Goal: Task Accomplishment & Management: Complete application form

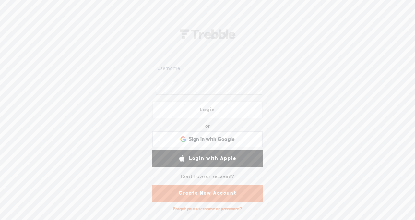
click at [197, 191] on link "Create New Account" at bounding box center [207, 192] width 110 height 17
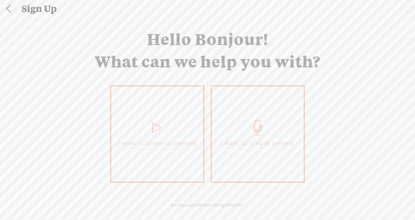
click at [246, 135] on link "I want to create content" at bounding box center [258, 133] width 94 height 97
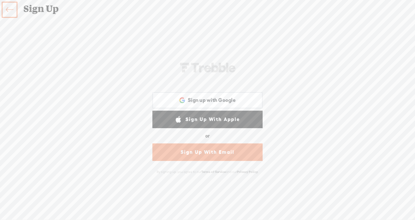
click at [211, 151] on link "Sign Up With Email" at bounding box center [207, 151] width 110 height 17
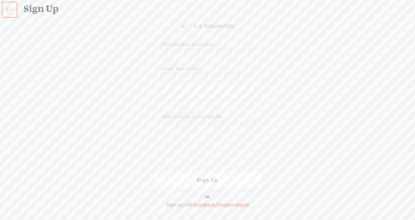
click at [189, 46] on input "text" at bounding box center [207, 44] width 92 height 13
type input "[EMAIL_ADDRESS][DOMAIN_NAME]"
click at [231, 47] on input "[EMAIL_ADDRESS][DOMAIN_NAME]" at bounding box center [207, 44] width 92 height 13
type input "gregborn1"
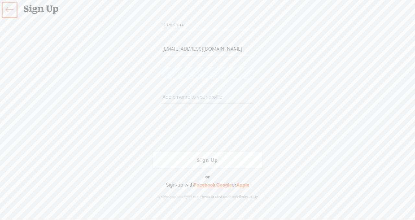
scroll to position [3, 0]
click at [192, 156] on link "Sign Up" at bounding box center [207, 157] width 110 height 17
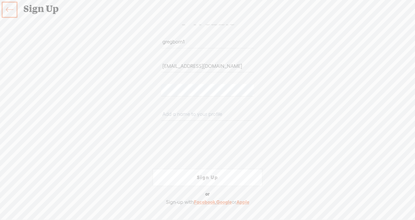
scroll to position [20, 0]
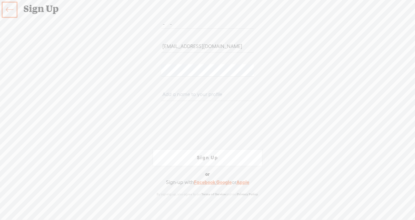
click at [206, 158] on link "Sign Up" at bounding box center [207, 157] width 110 height 17
click at [220, 47] on input "[EMAIL_ADDRESS][DOMAIN_NAME]" at bounding box center [207, 46] width 92 height 13
click at [282, 111] on div "Your content channel is ready! Create an account to finish the set up gregborn1…" at bounding box center [207, 115] width 340 height 187
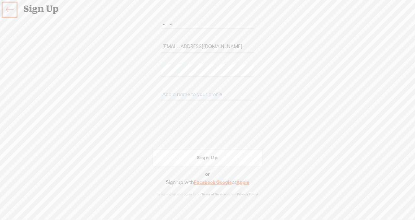
click at [209, 94] on input "text" at bounding box center [207, 94] width 92 height 13
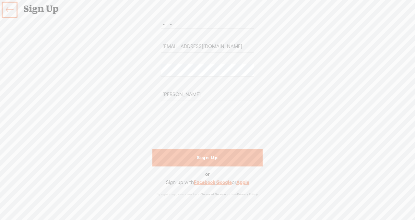
type input "[PERSON_NAME]"
click at [195, 156] on link "Sign Up" at bounding box center [207, 157] width 110 height 17
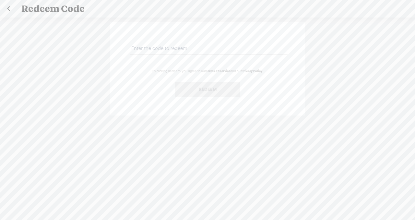
click at [74, 136] on div "By clicking Redeem, you agree to our Terms of Service and our Privacy Policy . …" at bounding box center [207, 121] width 415 height 209
click at [166, 49] on input "text" at bounding box center [208, 48] width 157 height 13
paste input "H2QM-PMKS-EMGX-ZSR6-0823"
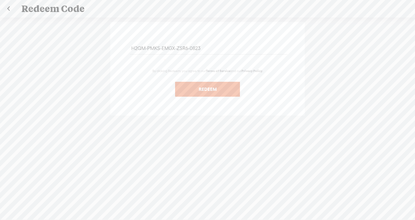
type input "H2QM-PMKS-EMGX-ZSR6-0823"
click at [201, 91] on button "Redeem" at bounding box center [207, 89] width 65 height 15
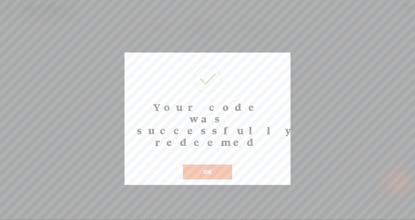
click at [203, 164] on button "OK" at bounding box center [207, 171] width 49 height 15
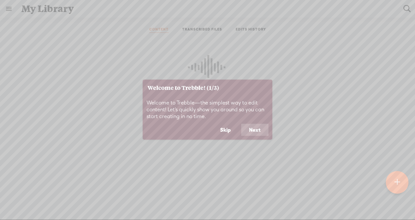
click at [223, 127] on button "Skip" at bounding box center [225, 129] width 26 height 12
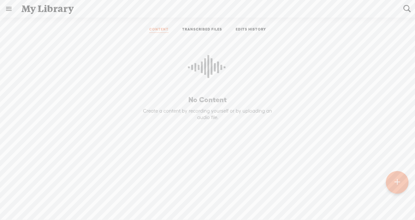
click at [194, 29] on link "TRANSCRIBED FILES" at bounding box center [202, 30] width 40 height 6
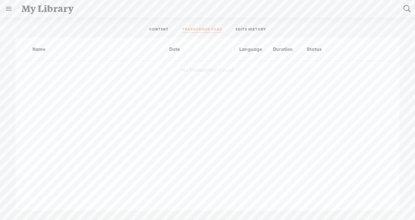
click at [156, 28] on link "CONTENT" at bounding box center [158, 30] width 19 height 6
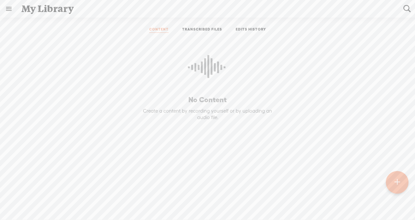
click at [12, 6] on link at bounding box center [8, 8] width 17 height 17
